Goal: Task Accomplishment & Management: Complete application form

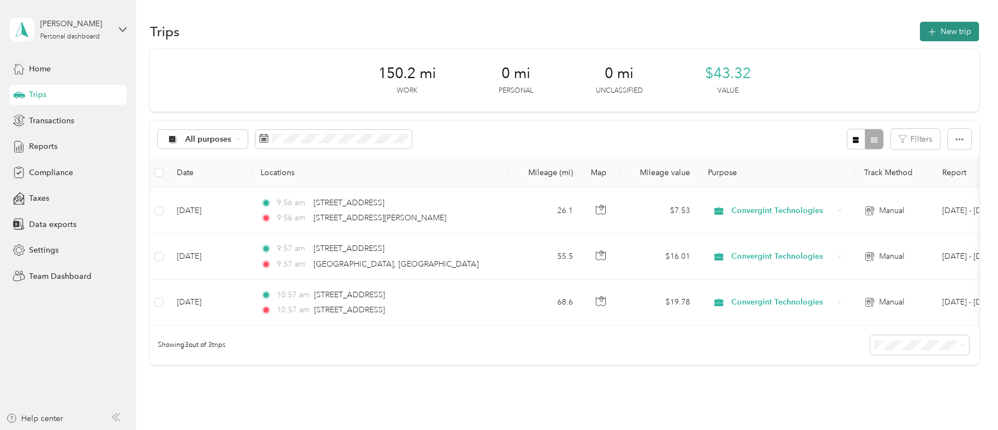
click at [953, 31] on button "New trip" at bounding box center [949, 32] width 59 height 20
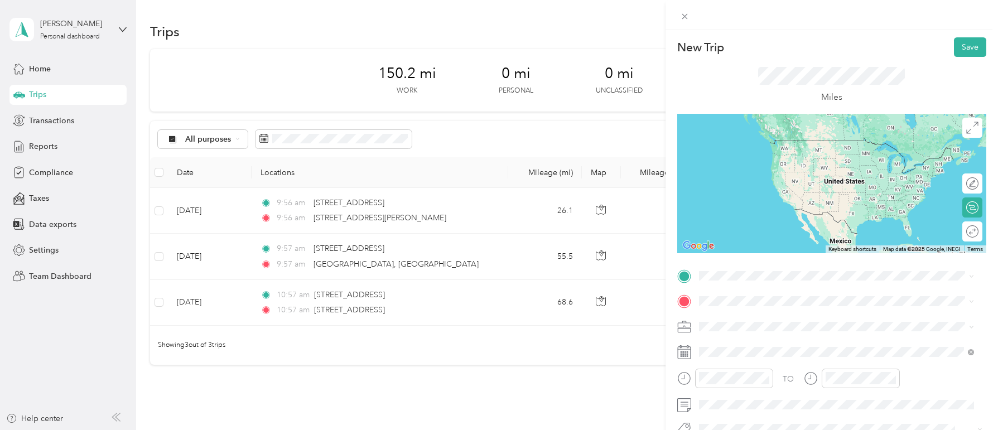
click at [768, 144] on span "[STREET_ADDRESS][US_STATE]" at bounding box center [776, 139] width 112 height 10
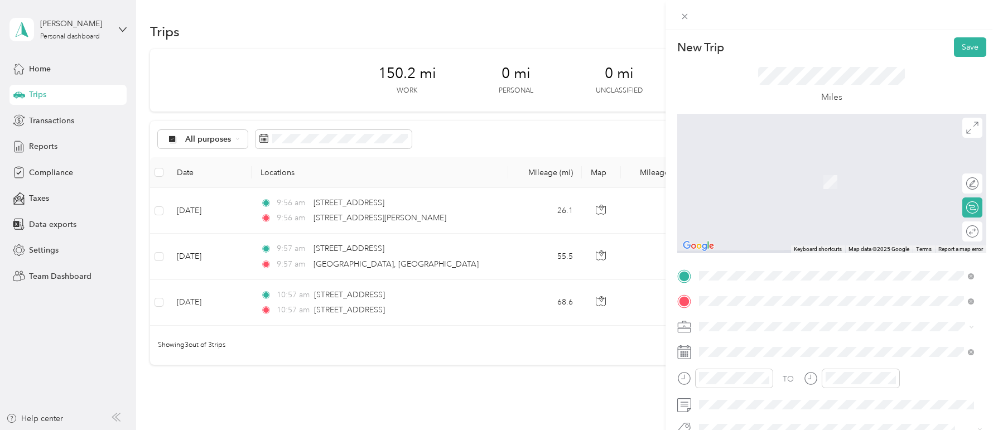
click at [779, 342] on span "[STREET_ADDRESS][US_STATE]" at bounding box center [776, 341] width 112 height 10
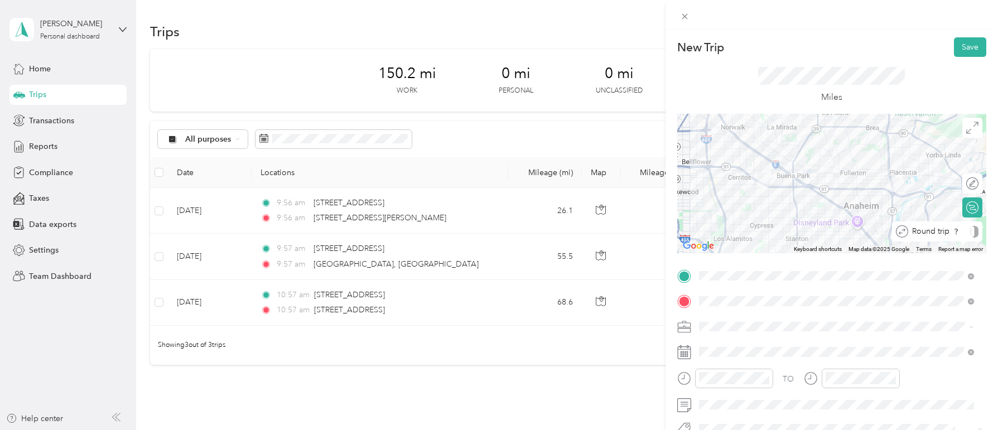
click at [959, 231] on div "Round trip" at bounding box center [943, 232] width 70 height 12
click at [959, 231] on div at bounding box center [966, 232] width 23 height 12
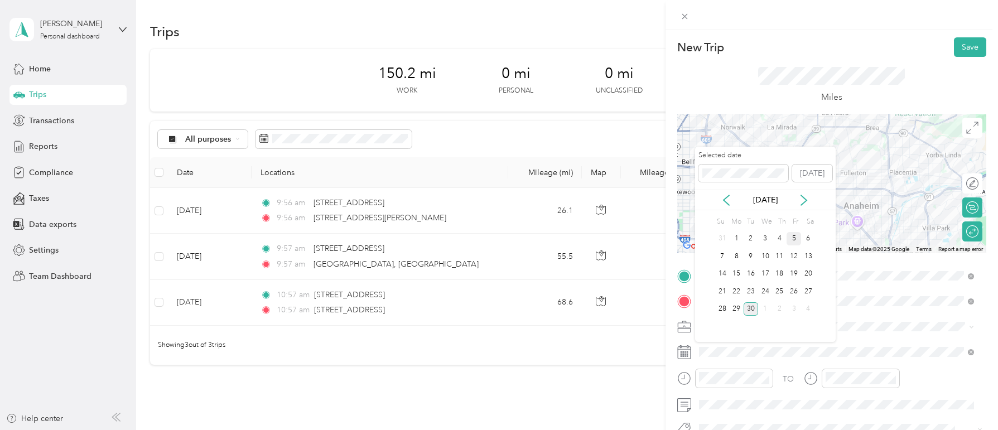
click at [797, 237] on div "5" at bounding box center [794, 239] width 15 height 14
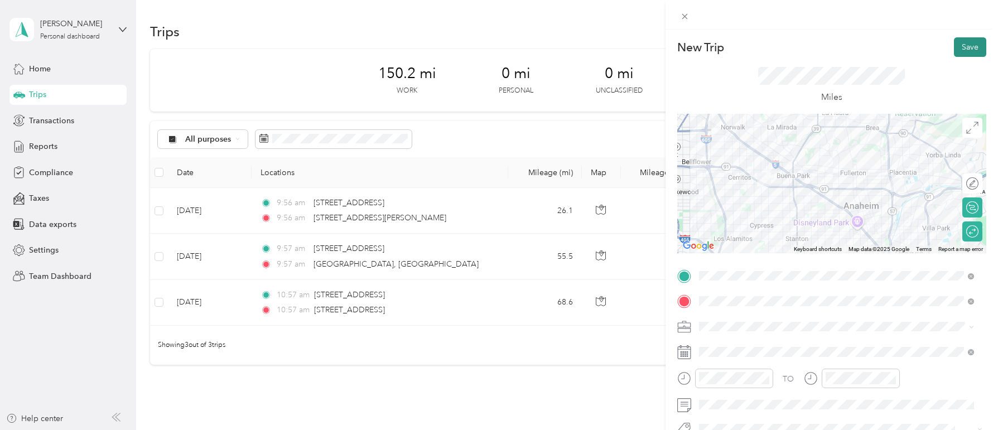
click at [966, 45] on button "Save" at bounding box center [970, 47] width 32 height 20
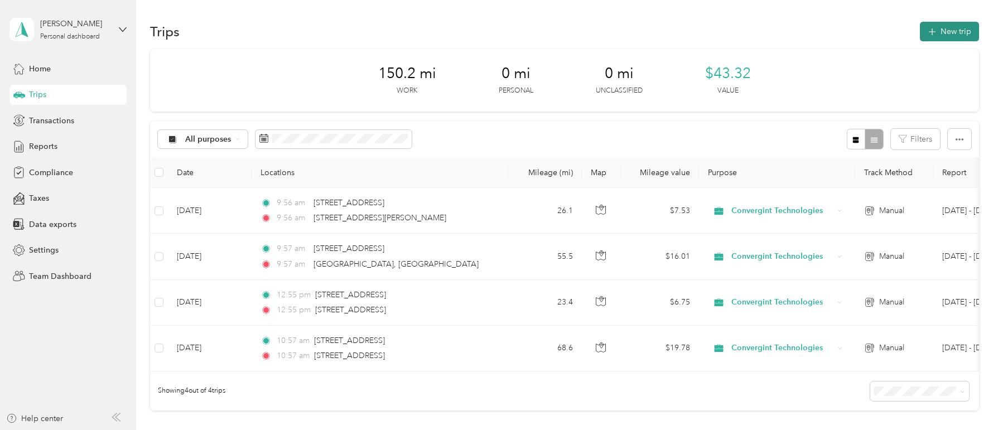
click at [949, 27] on button "New trip" at bounding box center [949, 32] width 59 height 20
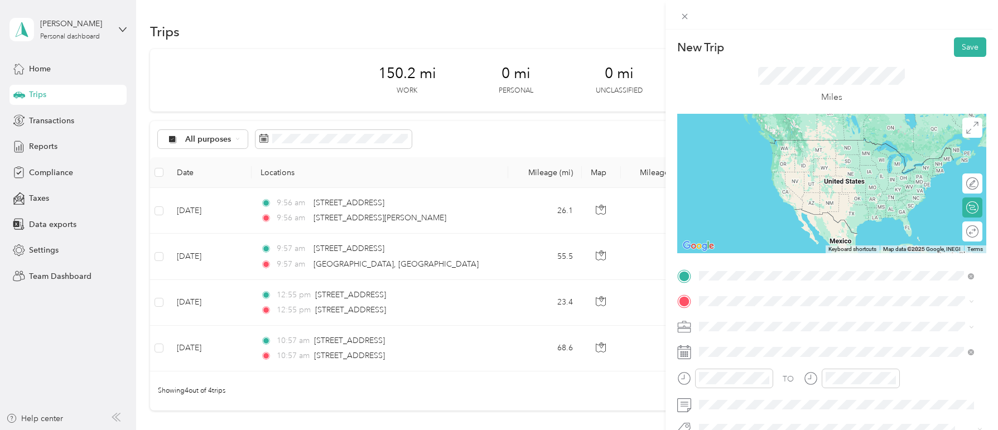
click at [764, 145] on span "[STREET_ADDRESS][US_STATE]" at bounding box center [776, 140] width 112 height 10
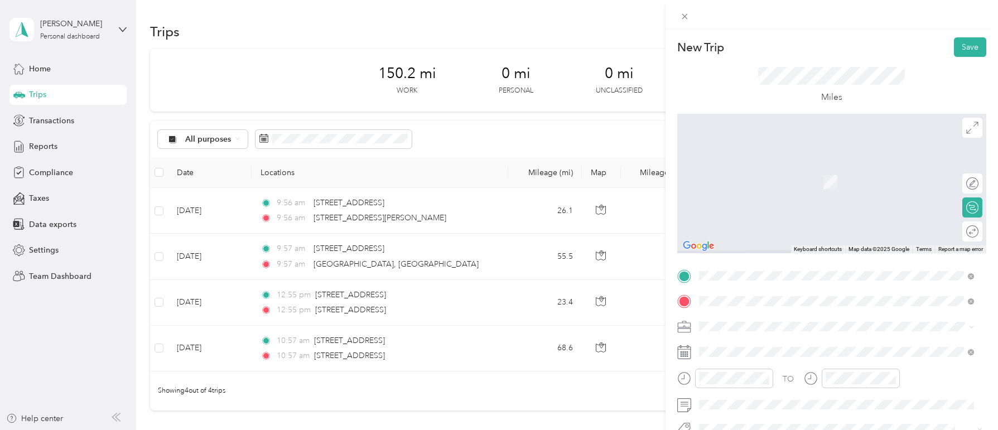
click at [781, 168] on span "[STREET_ADDRESS][US_STATE]" at bounding box center [776, 166] width 112 height 10
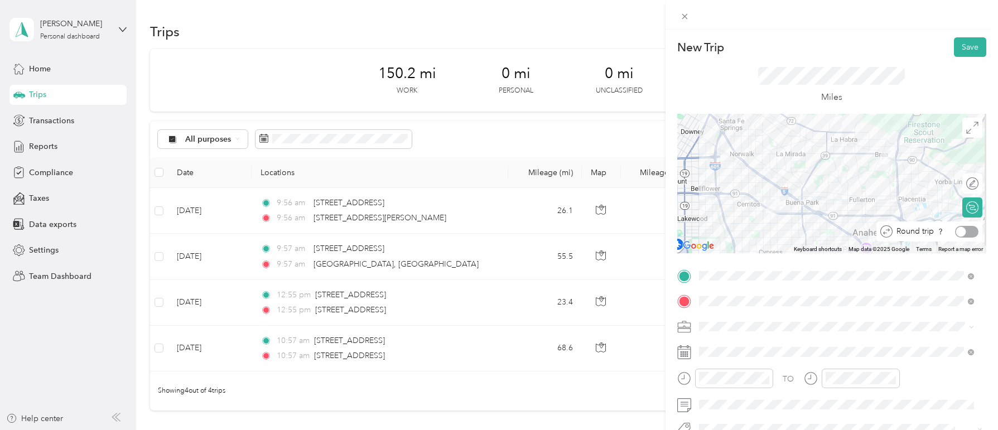
click at [956, 233] on div at bounding box center [961, 231] width 10 height 10
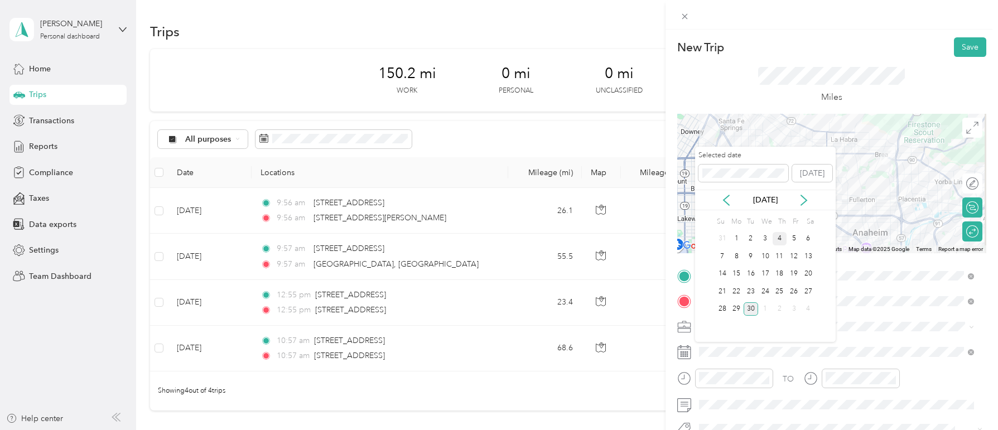
click at [779, 239] on div "4" at bounding box center [780, 239] width 15 height 14
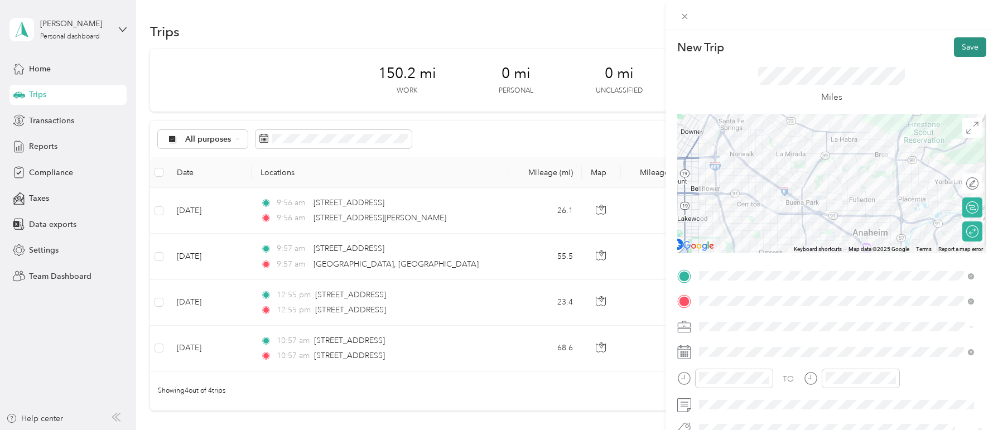
click at [963, 41] on button "Save" at bounding box center [970, 47] width 32 height 20
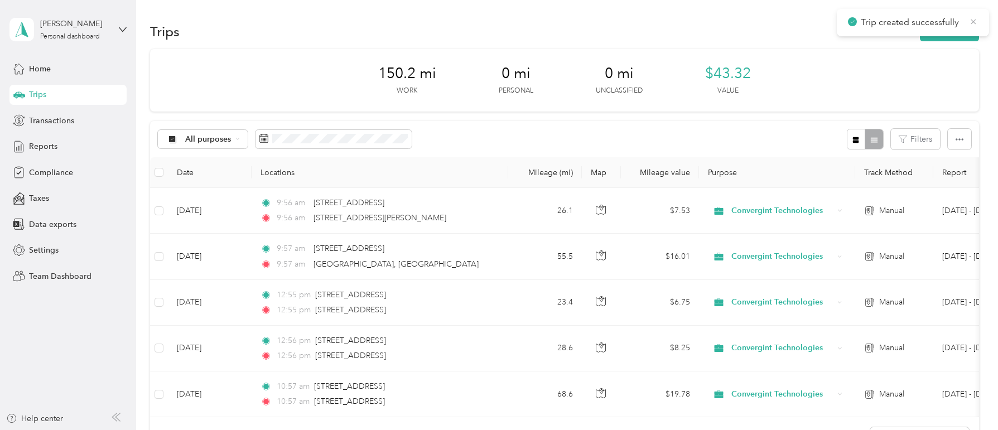
click at [974, 21] on icon at bounding box center [973, 22] width 9 height 10
click at [939, 35] on button "New trip" at bounding box center [949, 32] width 59 height 20
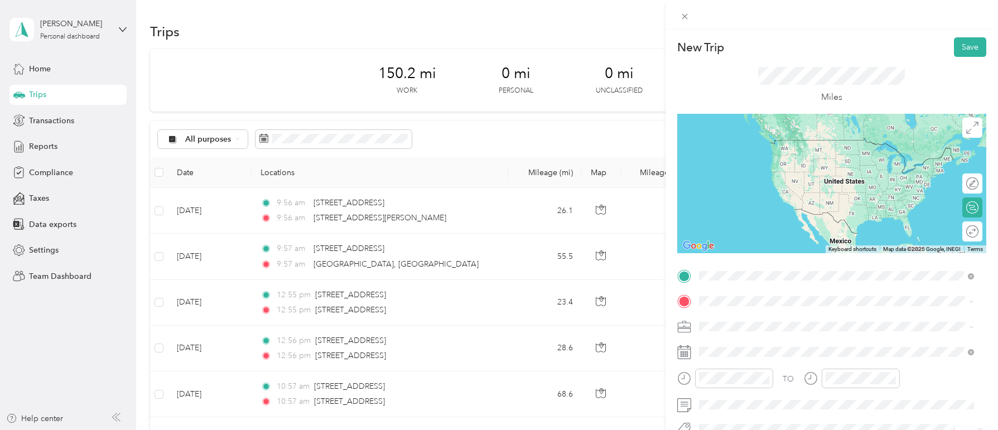
click at [786, 145] on span "[STREET_ADDRESS][US_STATE]" at bounding box center [776, 140] width 112 height 10
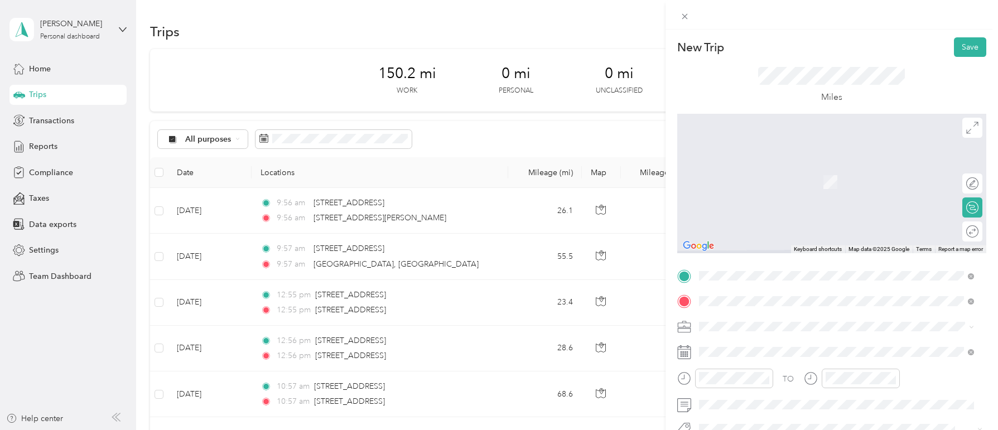
click at [780, 171] on span "[STREET_ADDRESS][US_STATE]" at bounding box center [776, 166] width 112 height 10
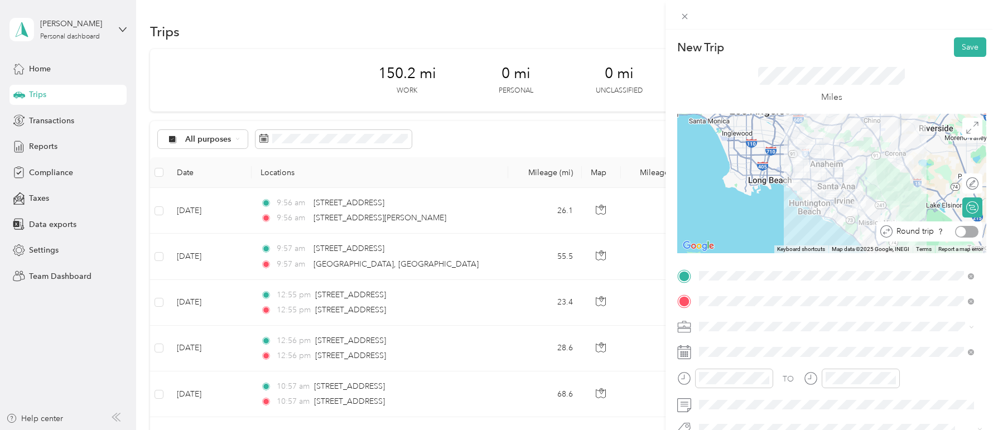
click at [956, 229] on div at bounding box center [961, 231] width 10 height 10
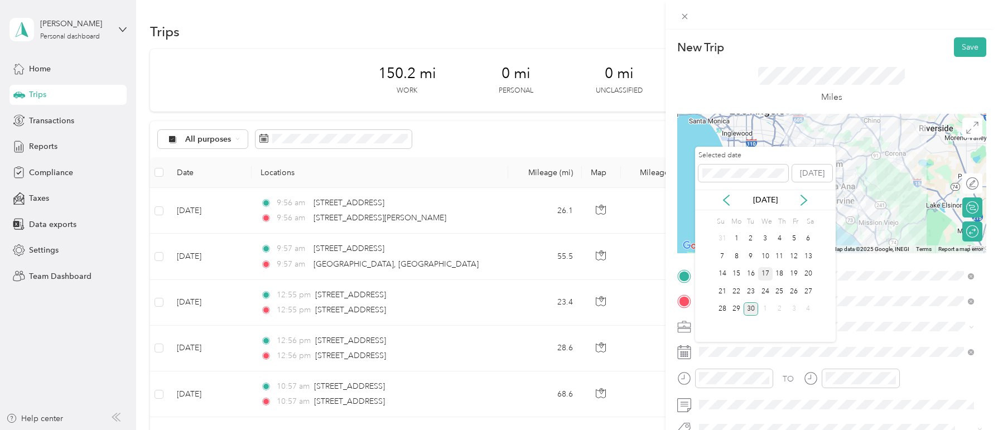
click at [770, 275] on div "17" at bounding box center [765, 274] width 15 height 14
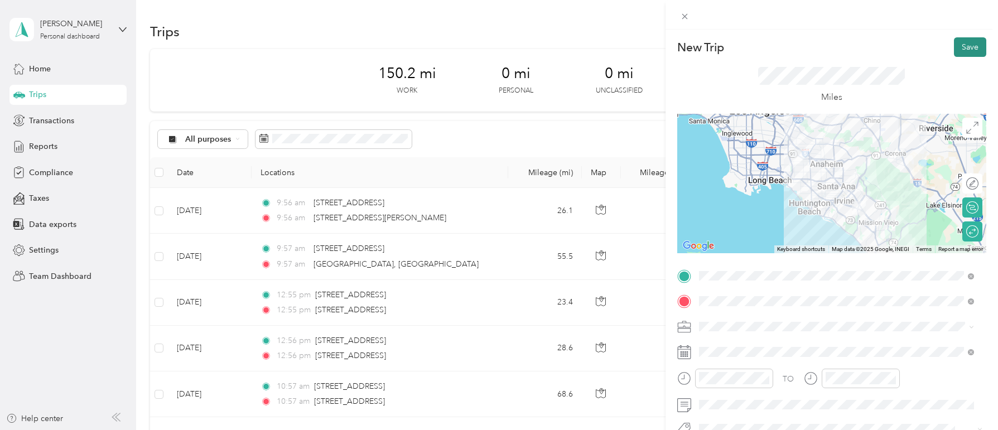
click at [964, 49] on button "Save" at bounding box center [970, 47] width 32 height 20
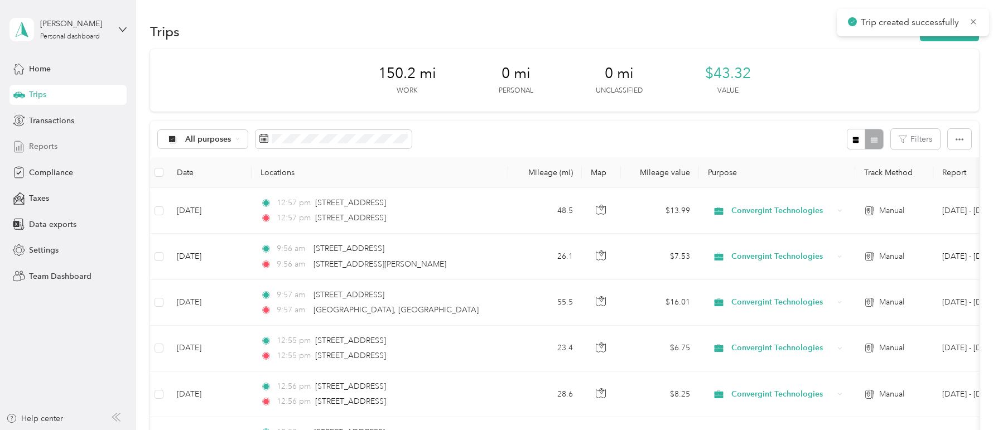
click at [35, 150] on span "Reports" at bounding box center [43, 147] width 28 height 12
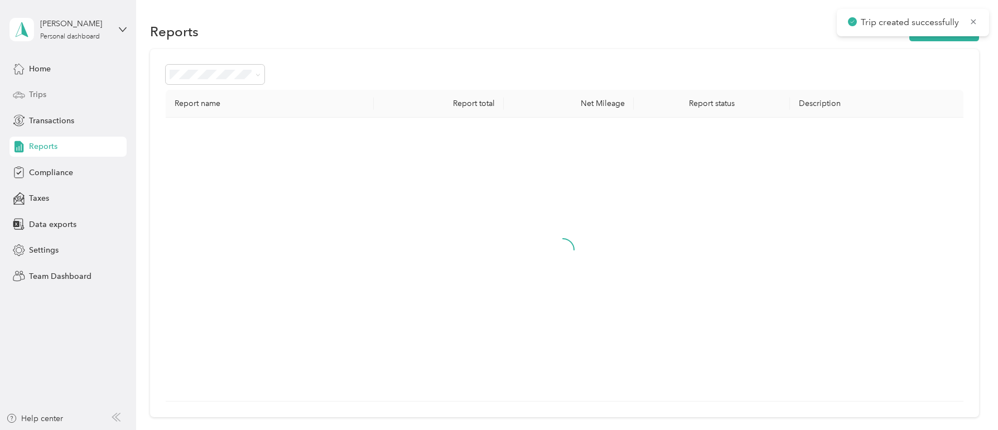
click at [57, 93] on div "Trips" at bounding box center [67, 95] width 117 height 20
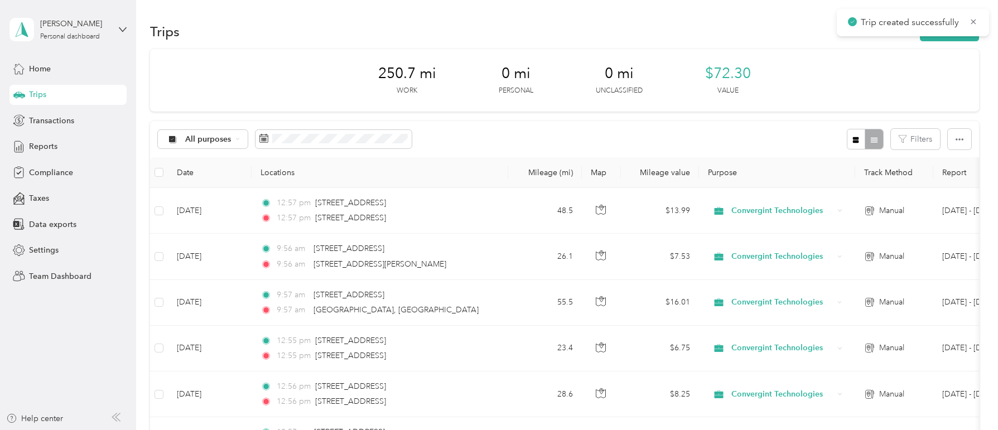
click at [61, 94] on div "Trips" at bounding box center [67, 95] width 117 height 20
click at [949, 27] on button "New trip" at bounding box center [949, 32] width 59 height 20
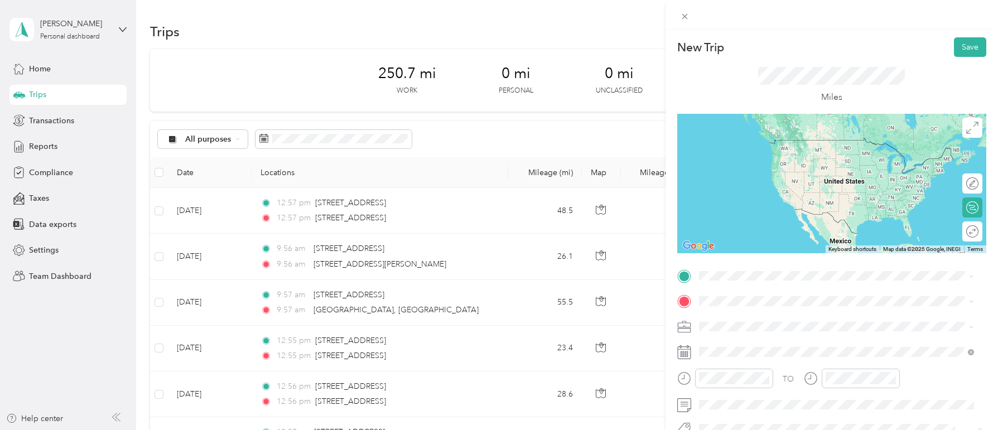
click at [743, 319] on span "[STREET_ADDRESS][US_STATE]" at bounding box center [776, 314] width 112 height 10
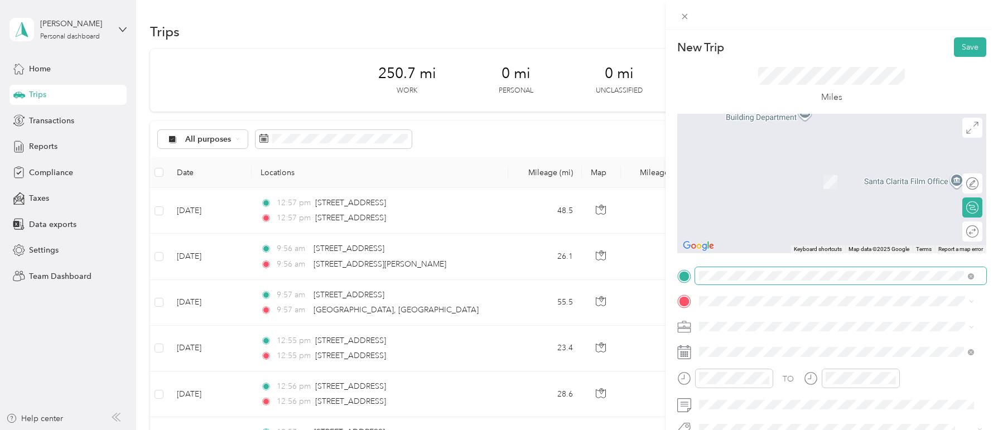
click at [968, 273] on span at bounding box center [971, 275] width 6 height 9
click at [932, 102] on div "Miles" at bounding box center [831, 85] width 309 height 57
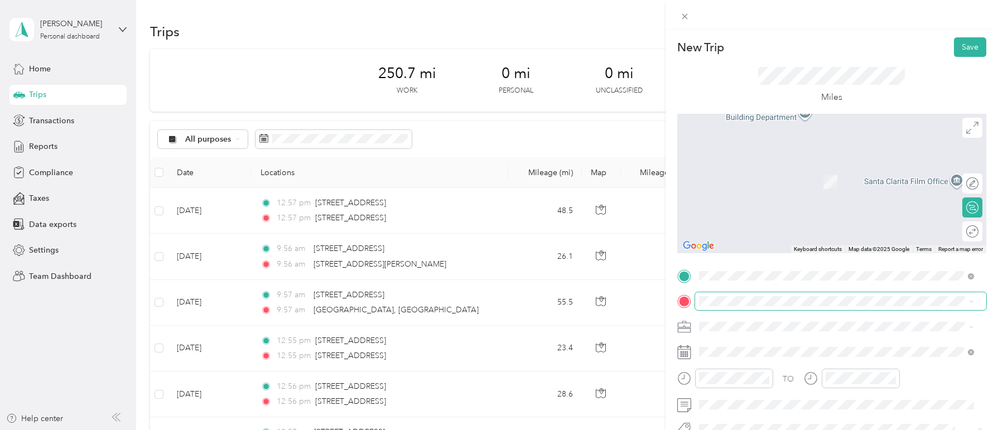
click at [769, 307] on span at bounding box center [840, 301] width 291 height 18
click at [749, 307] on span at bounding box center [840, 301] width 291 height 18
click at [740, 179] on span "[STREET_ADDRESS][US_STATE]" at bounding box center [776, 176] width 112 height 10
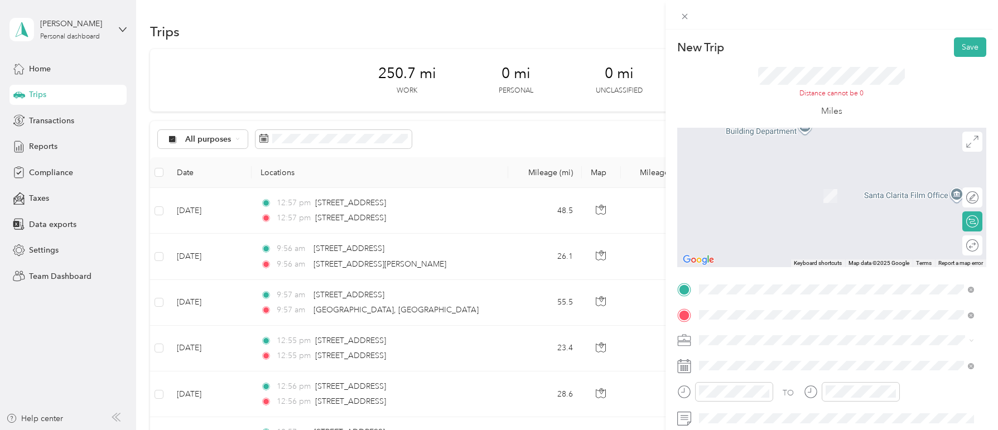
click at [759, 159] on span "[STREET_ADDRESS][US_STATE]" at bounding box center [776, 154] width 112 height 10
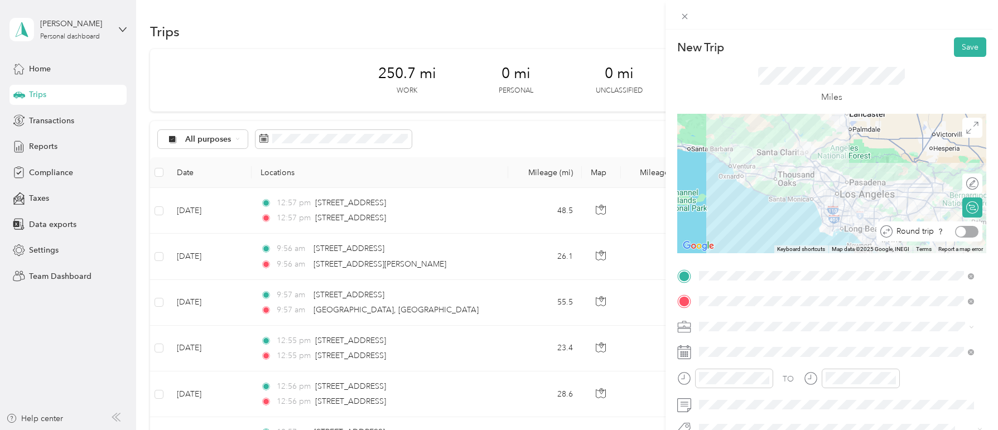
click at [957, 229] on div at bounding box center [961, 231] width 10 height 10
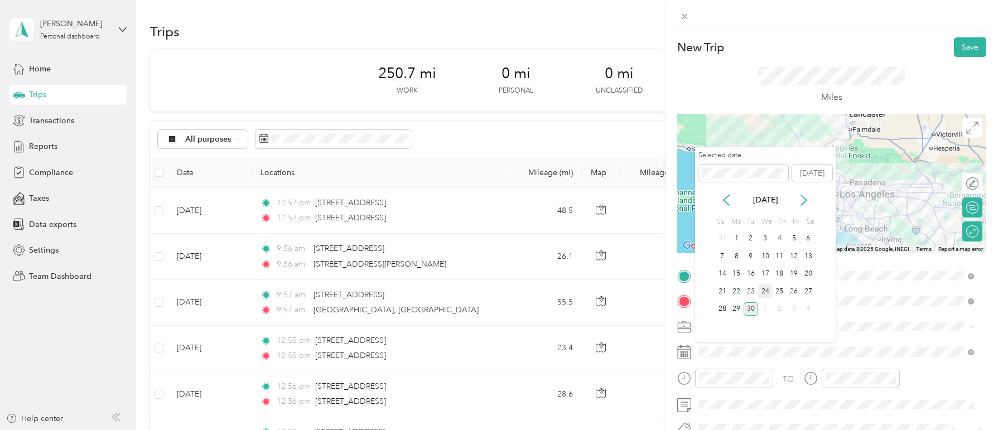
click at [769, 290] on div "24" at bounding box center [765, 291] width 15 height 14
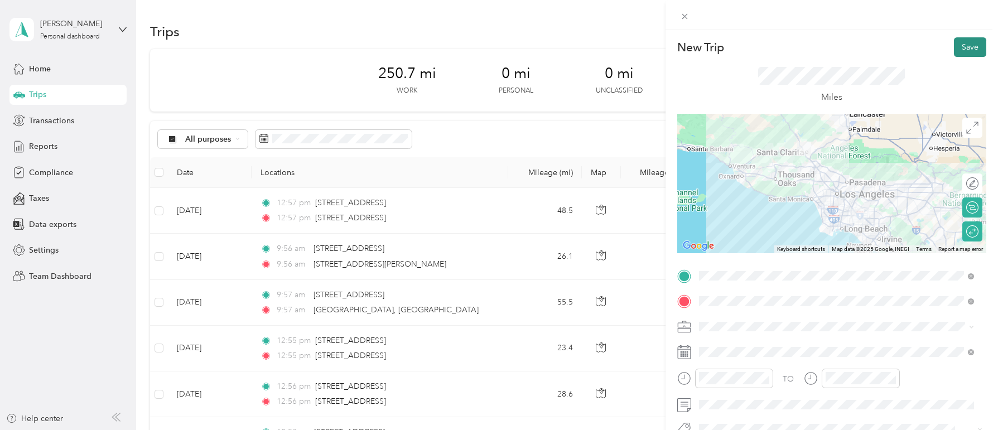
click at [961, 46] on button "Save" at bounding box center [970, 47] width 32 height 20
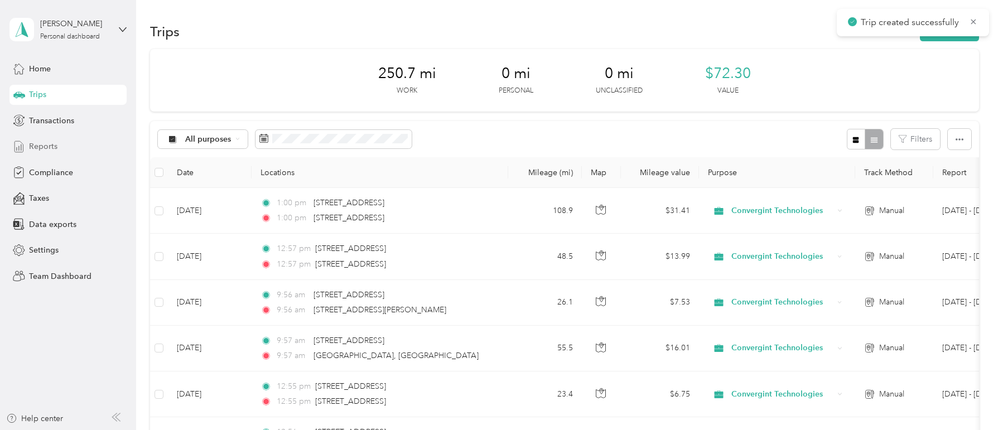
click at [42, 147] on span "Reports" at bounding box center [43, 147] width 28 height 12
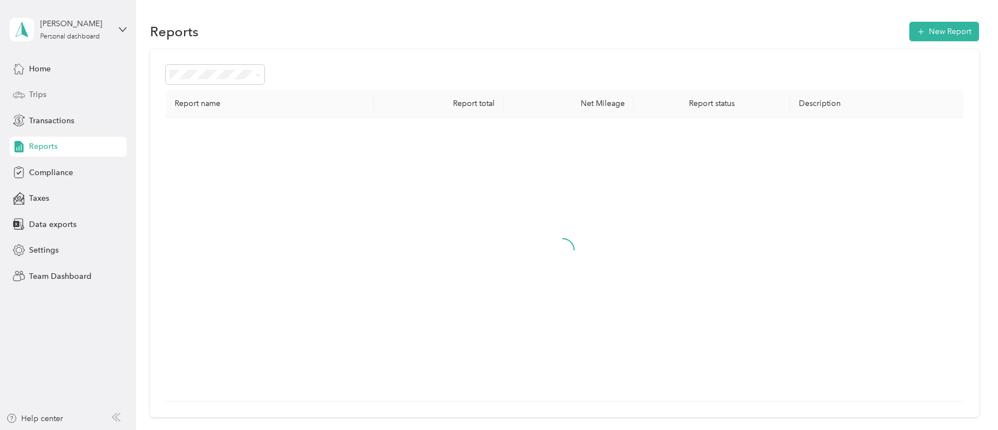
click at [42, 91] on span "Trips" at bounding box center [37, 95] width 17 height 12
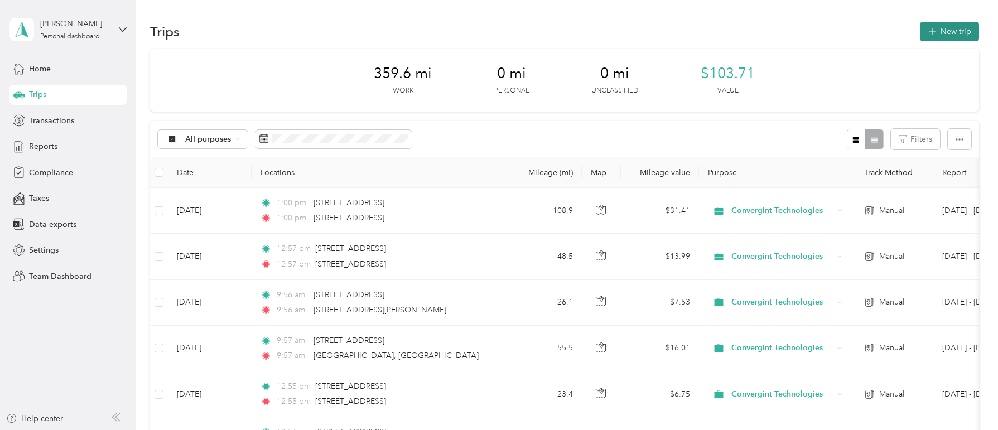
click at [948, 30] on button "New trip" at bounding box center [949, 32] width 59 height 20
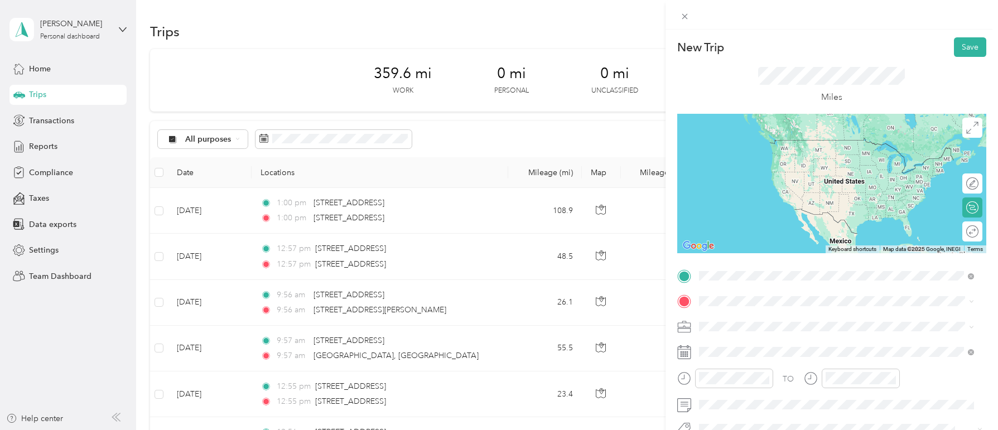
click at [783, 145] on span "[STREET_ADDRESS][US_STATE]" at bounding box center [776, 140] width 112 height 10
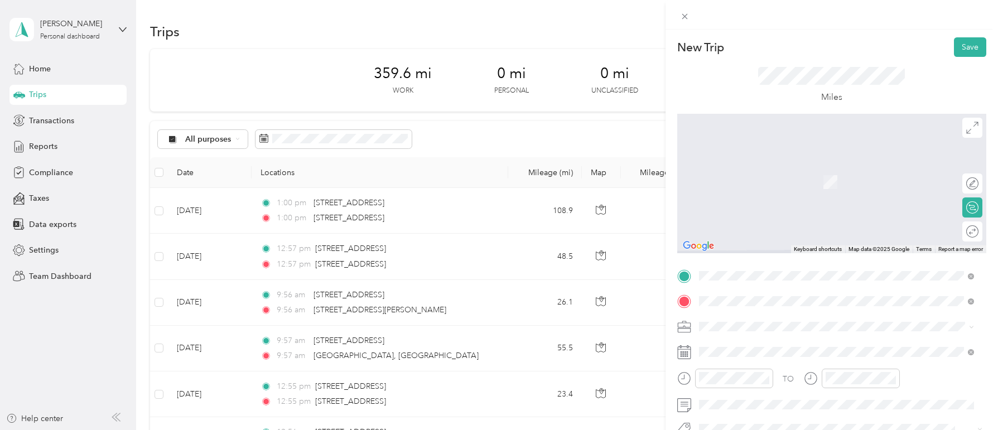
click at [790, 171] on span "[STREET_ADDRESS][PERSON_NAME][US_STATE]" at bounding box center [806, 166] width 173 height 10
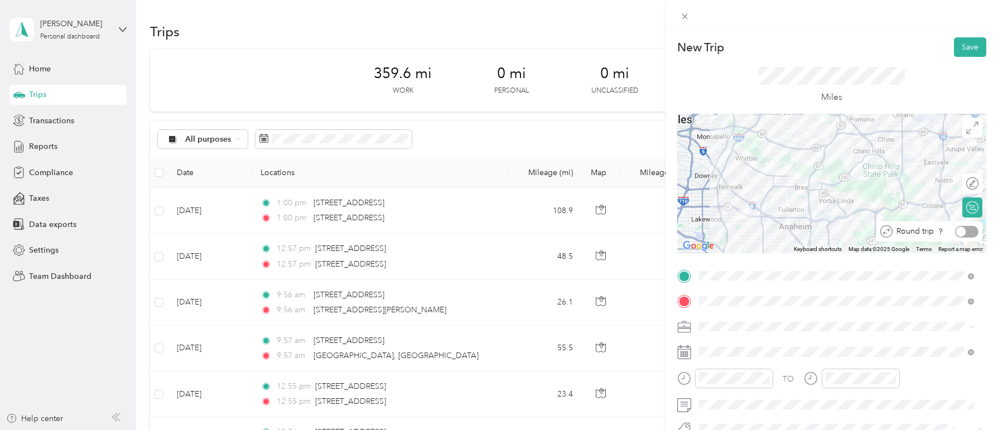
click at [956, 229] on div at bounding box center [961, 231] width 10 height 10
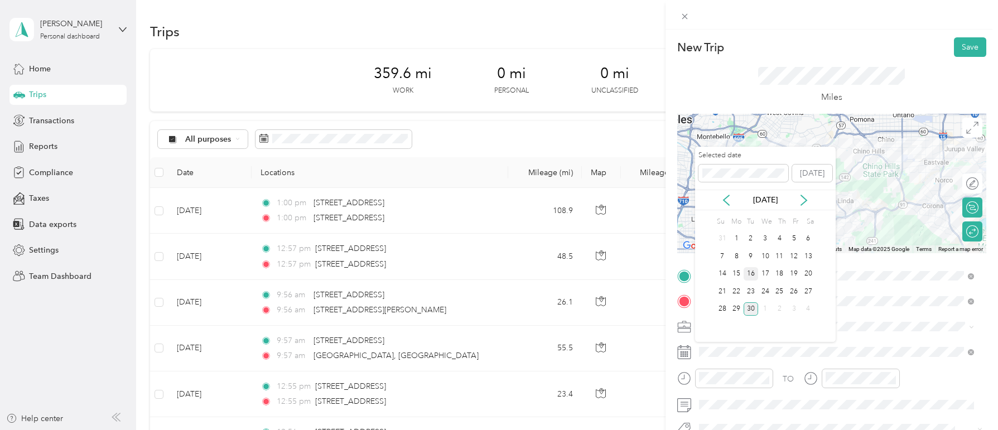
click at [752, 276] on div "16" at bounding box center [751, 274] width 15 height 14
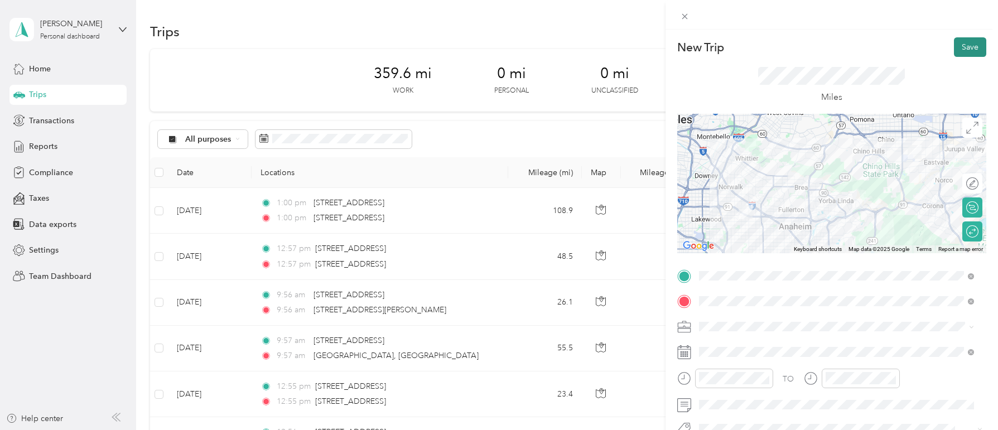
click at [955, 53] on button "Save" at bounding box center [970, 47] width 32 height 20
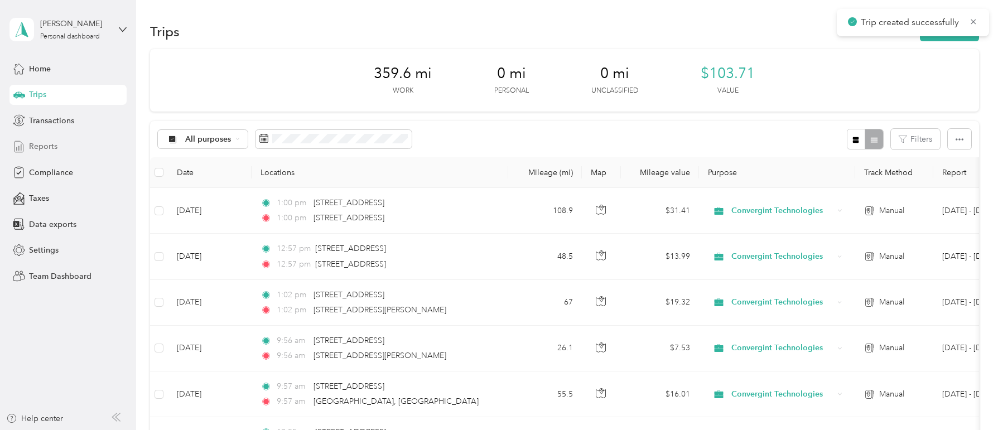
click at [54, 144] on span "Reports" at bounding box center [43, 147] width 28 height 12
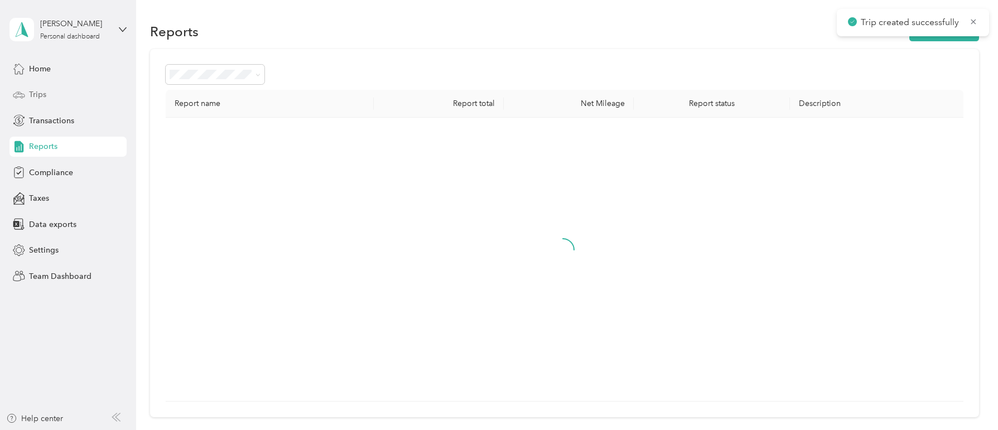
click at [44, 93] on span "Trips" at bounding box center [37, 95] width 17 height 12
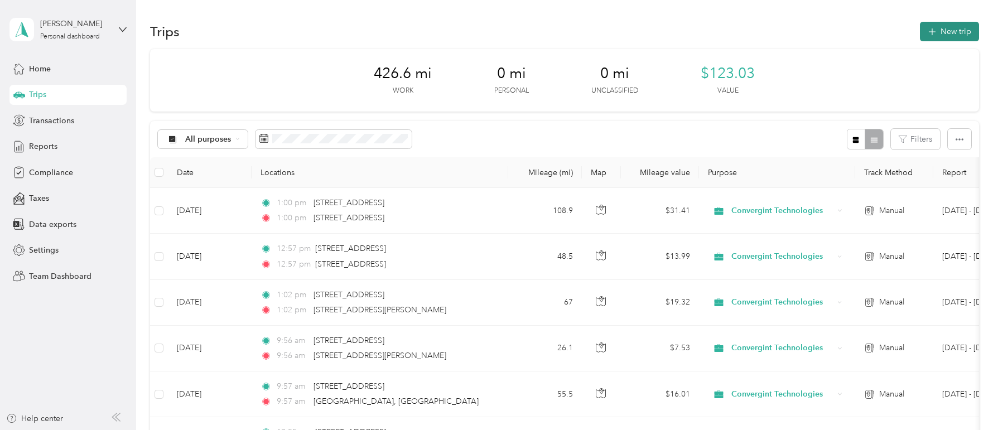
click at [957, 28] on button "New trip" at bounding box center [949, 32] width 59 height 20
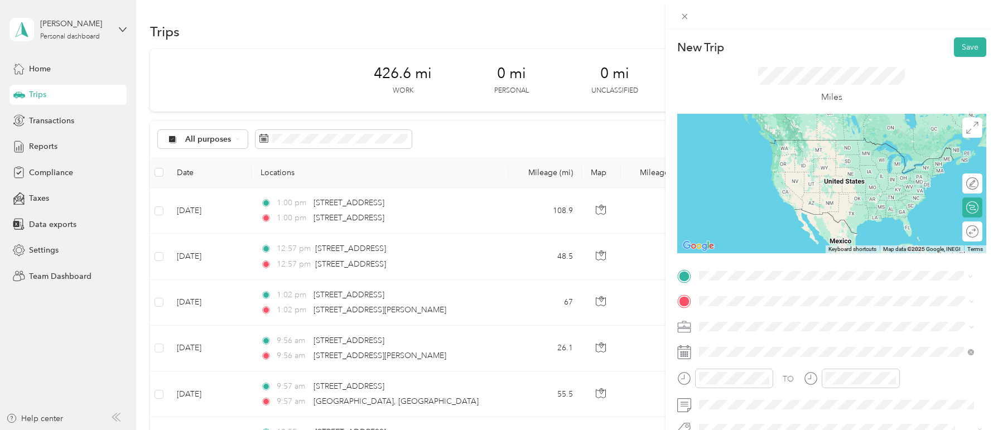
click at [770, 144] on span "[STREET_ADDRESS][US_STATE]" at bounding box center [776, 140] width 112 height 10
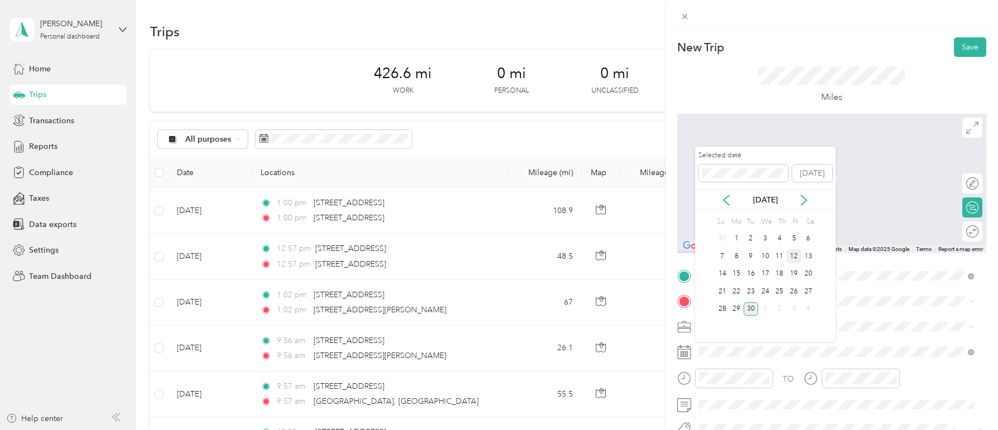
click at [799, 257] on div "12" at bounding box center [794, 256] width 15 height 14
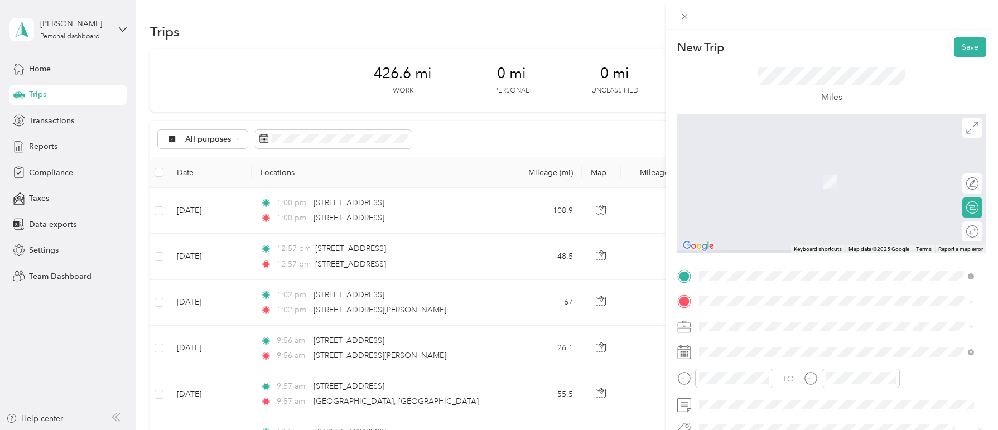
click at [754, 336] on div "[STREET_ADDRESS][US_STATE]" at bounding box center [836, 338] width 267 height 15
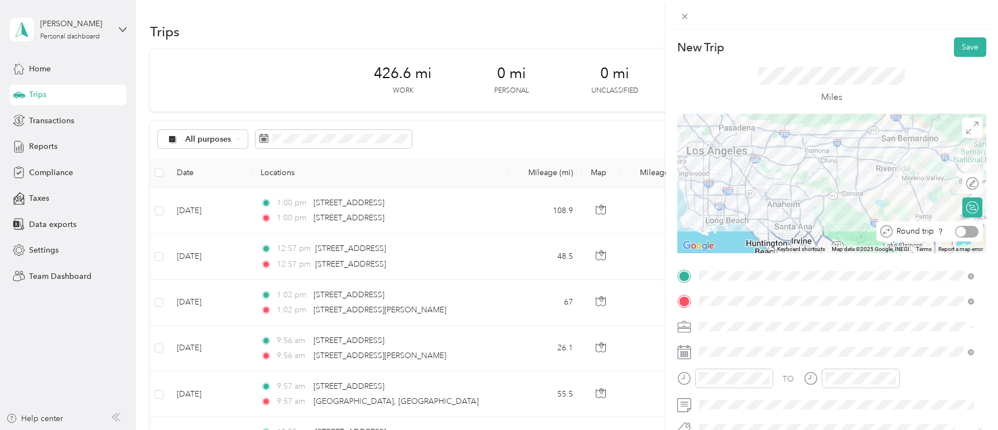
click at [956, 230] on div at bounding box center [961, 231] width 10 height 10
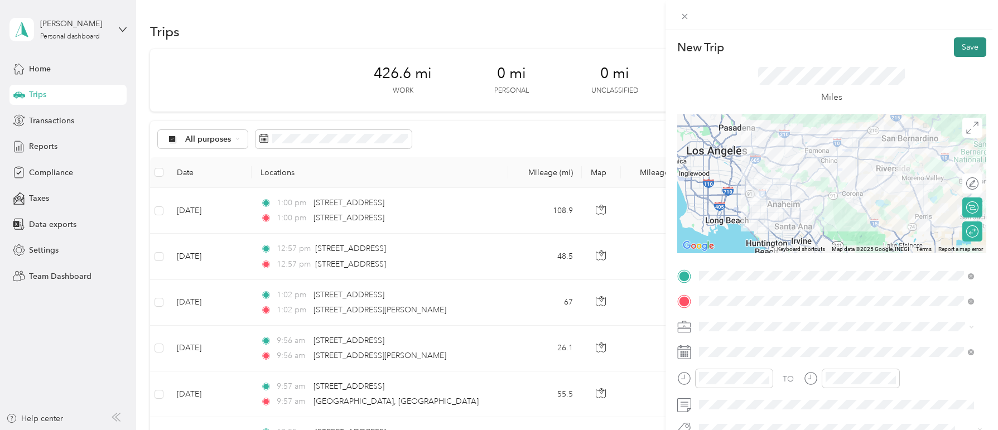
click at [967, 47] on button "Save" at bounding box center [970, 47] width 32 height 20
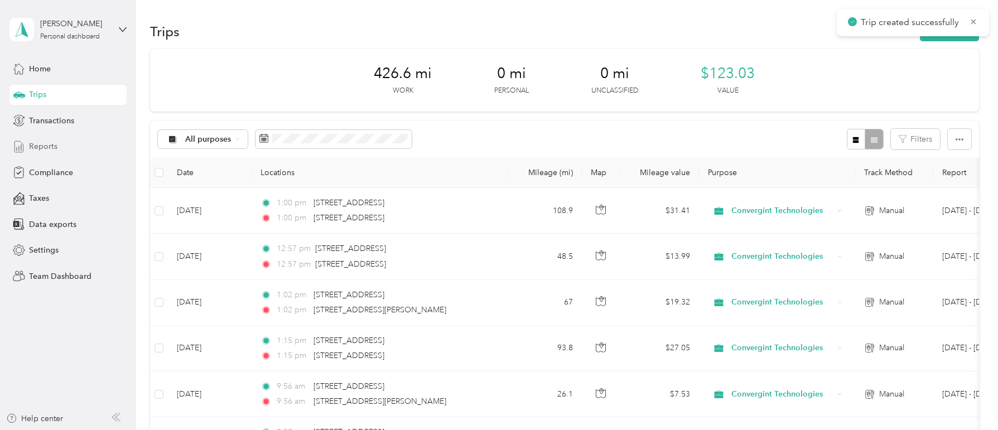
click at [36, 147] on span "Reports" at bounding box center [43, 147] width 28 height 12
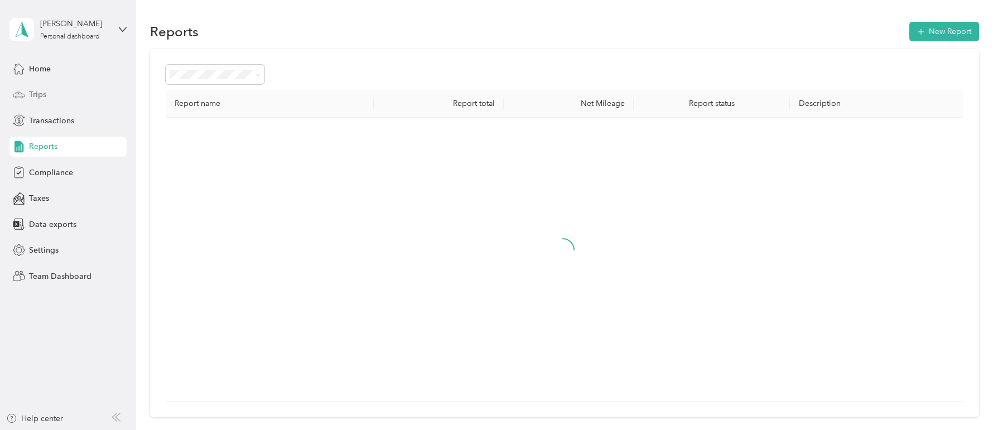
click at [51, 96] on div "Trips" at bounding box center [67, 95] width 117 height 20
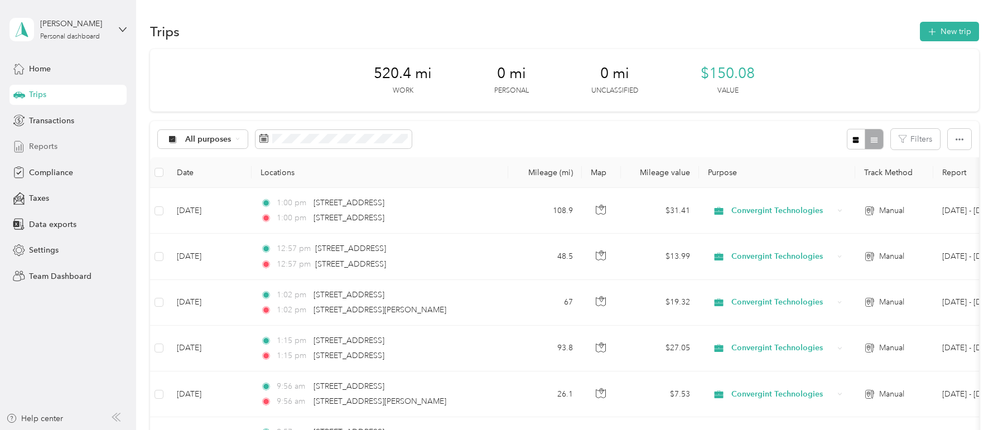
click at [45, 137] on div "Reports" at bounding box center [67, 147] width 117 height 20
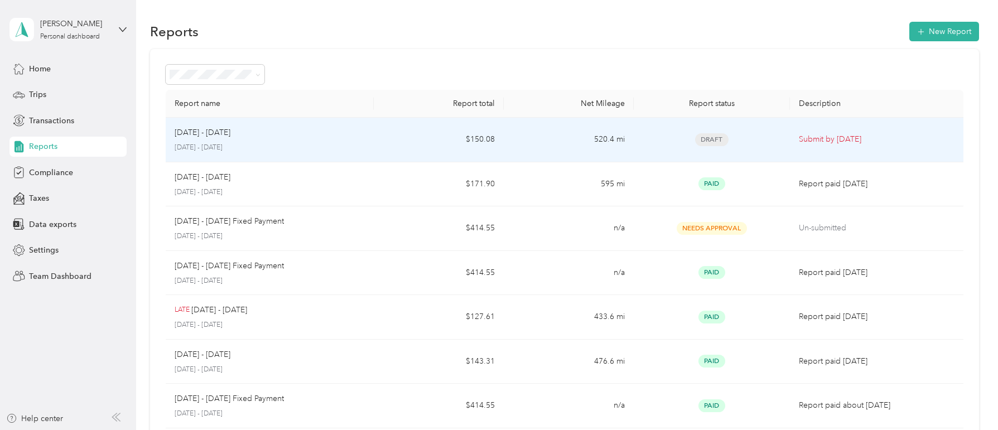
click at [834, 137] on p "Submit by [DATE]" at bounding box center [877, 139] width 156 height 12
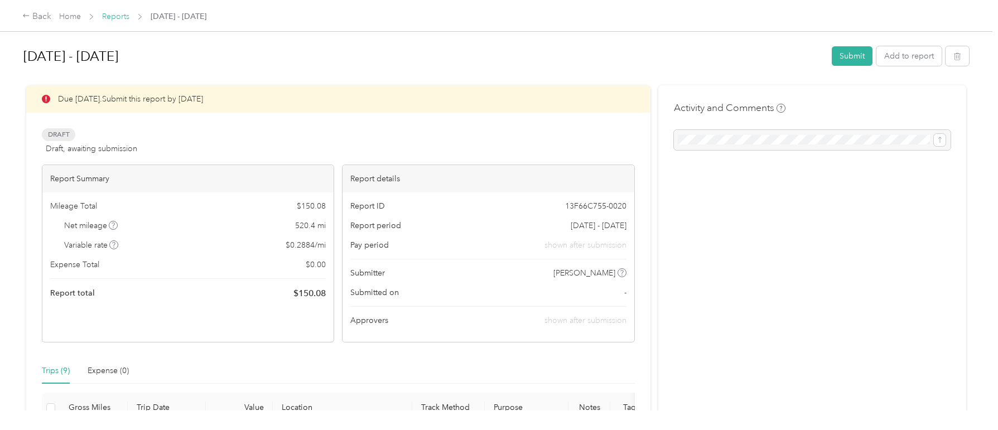
click at [115, 15] on link "Reports" at bounding box center [115, 16] width 27 height 9
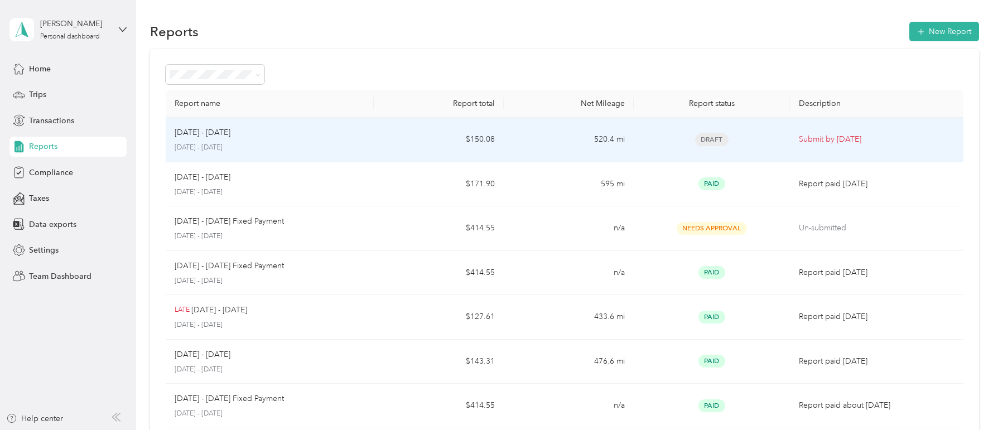
click at [823, 139] on p "Submit by [DATE]" at bounding box center [877, 139] width 156 height 12
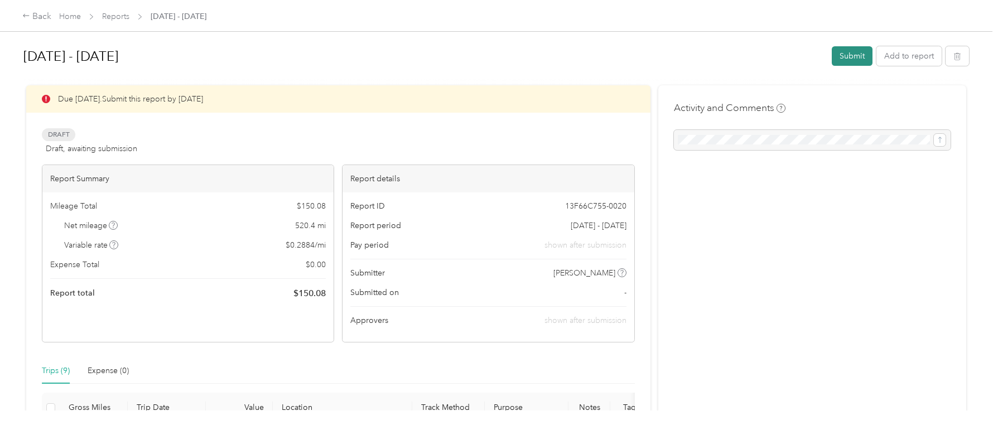
click at [843, 52] on button "Submit" at bounding box center [852, 56] width 41 height 20
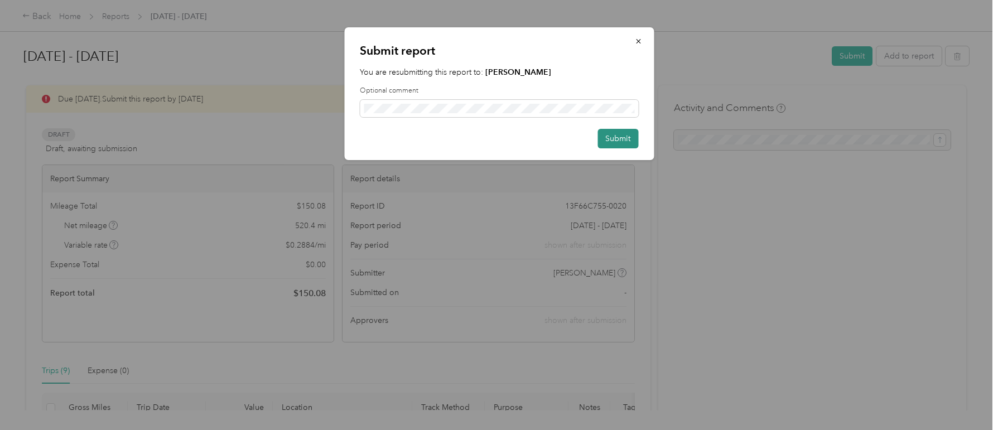
click at [613, 137] on button "Submit" at bounding box center [617, 139] width 41 height 20
